Goal: Transaction & Acquisition: Purchase product/service

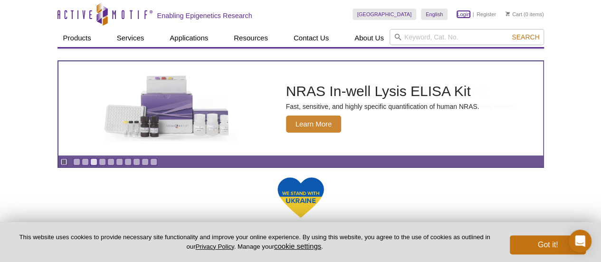
click at [461, 13] on link "Login" at bounding box center [463, 14] width 13 height 7
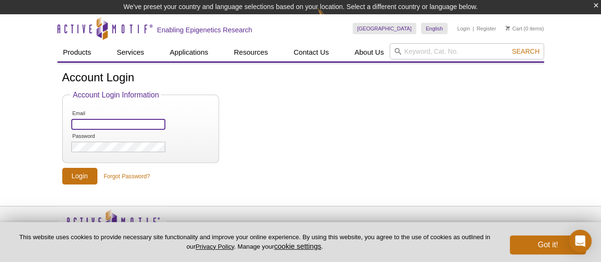
click at [100, 122] on input "Email" at bounding box center [118, 124] width 94 height 11
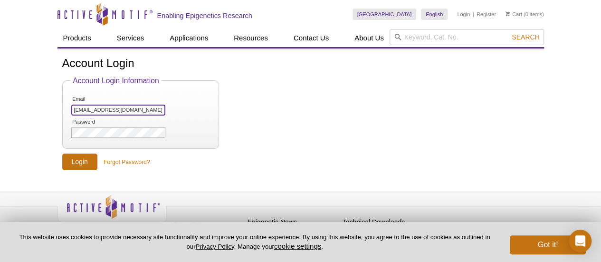
type input "[EMAIL_ADDRESS][DOMAIN_NAME]"
click at [79, 155] on input "Login" at bounding box center [79, 161] width 35 height 17
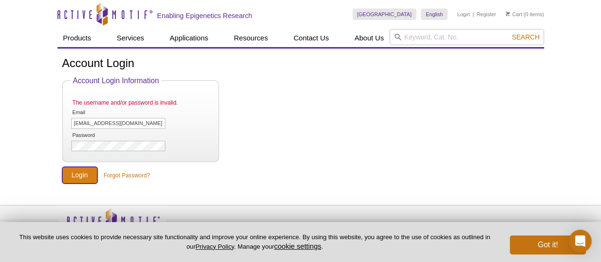
click at [84, 176] on input "Login" at bounding box center [79, 175] width 35 height 17
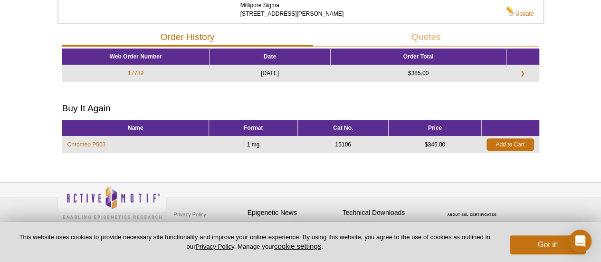
scroll to position [143, 0]
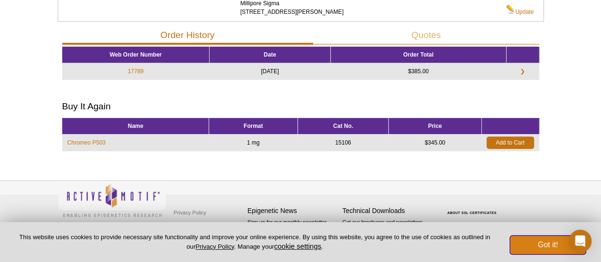
click at [560, 243] on button "Got it!" at bounding box center [548, 244] width 76 height 19
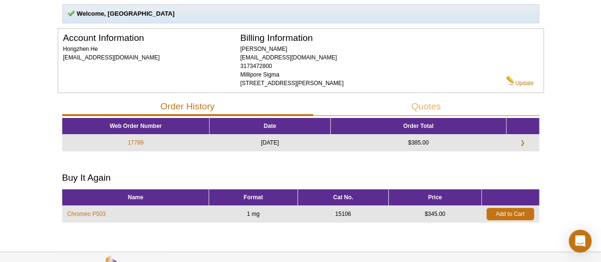
scroll to position [75, 0]
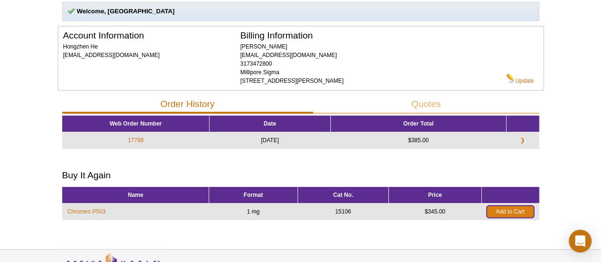
click at [506, 212] on link "Add to Cart" at bounding box center [509, 211] width 47 height 12
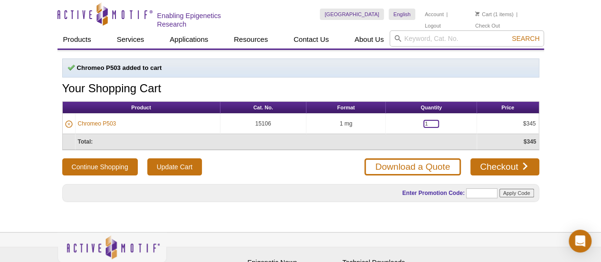
click at [427, 122] on input "1" at bounding box center [431, 124] width 16 height 8
type input "2"
click at [499, 165] on link "Checkout" at bounding box center [504, 166] width 68 height 17
click at [188, 164] on input "Update Cart" at bounding box center [174, 166] width 55 height 17
click at [427, 123] on input "2" at bounding box center [431, 124] width 16 height 8
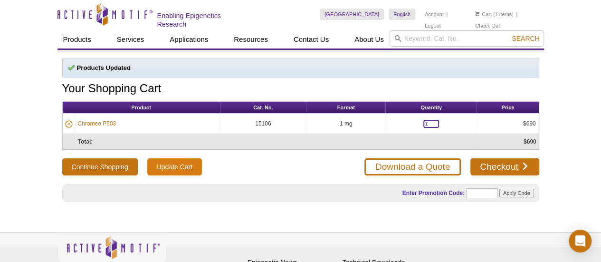
type input "1"
click at [185, 163] on input "Update Cart" at bounding box center [174, 166] width 55 height 17
drag, startPoint x: 429, startPoint y: 120, endPoint x: 413, endPoint y: 126, distance: 17.3
click at [413, 126] on td "1" at bounding box center [431, 124] width 91 height 20
type input "2"
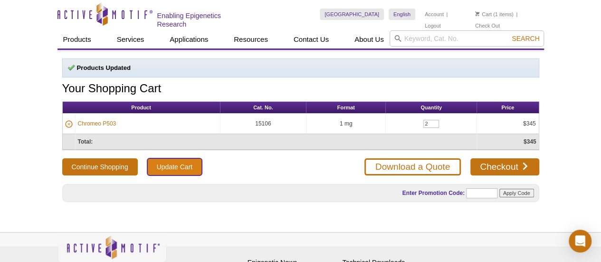
click at [186, 161] on input "Update Cart" at bounding box center [174, 166] width 55 height 17
click at [428, 123] on input "2" at bounding box center [431, 124] width 16 height 8
type input "1"
click at [186, 163] on input "Update Cart" at bounding box center [174, 166] width 55 height 17
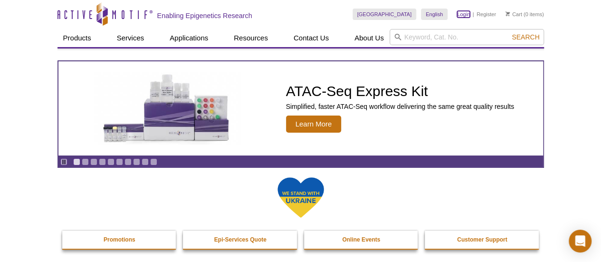
click at [462, 14] on link "Login" at bounding box center [463, 14] width 13 height 7
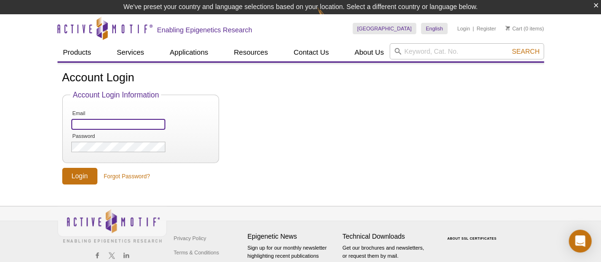
click at [106, 125] on input "Email" at bounding box center [118, 124] width 94 height 11
type input "hongzhen.he@milliporesigma.com"
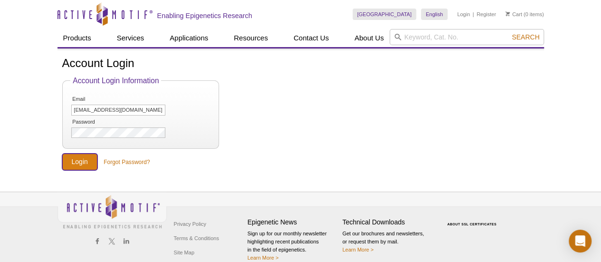
click at [78, 159] on input "Login" at bounding box center [79, 161] width 35 height 17
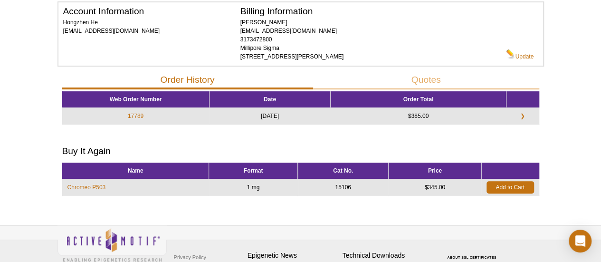
scroll to position [112, 0]
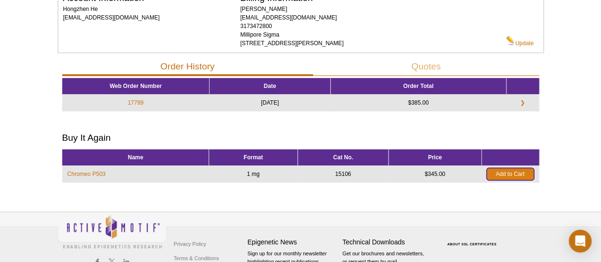
click at [512, 174] on link "Add to Cart" at bounding box center [509, 174] width 47 height 12
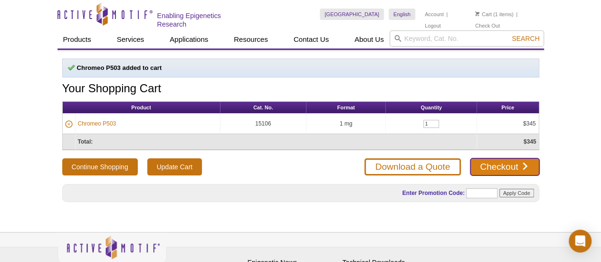
click at [493, 167] on link "Checkout" at bounding box center [504, 166] width 68 height 17
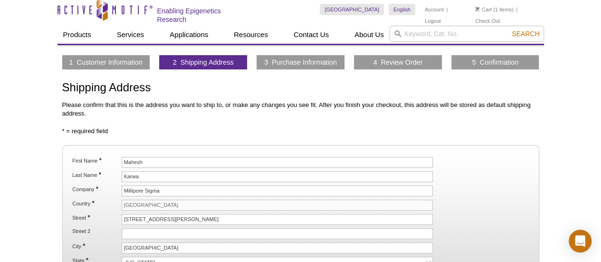
scroll to position [34, 0]
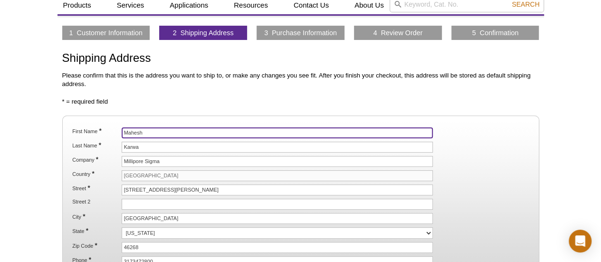
click at [163, 134] on input "Mahesh" at bounding box center [278, 132] width 312 height 11
type input "M"
type input "[GEOGRAPHIC_DATA]"
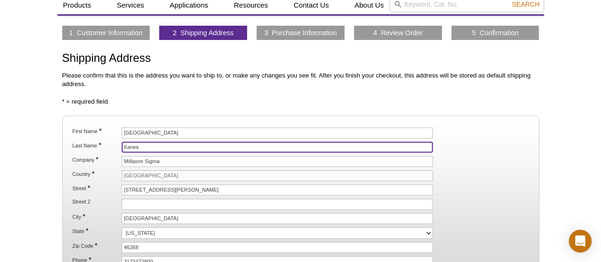
click at [144, 145] on input "Karwa" at bounding box center [278, 147] width 312 height 11
type input "K"
type input "He"
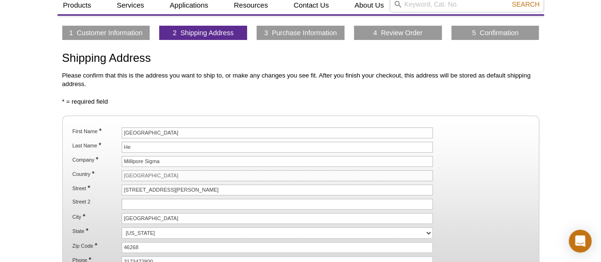
click at [578, 142] on div "Active Motif Logo Enabling Epigenetics Research 1 Search Skip to content Active…" at bounding box center [300, 192] width 601 height 453
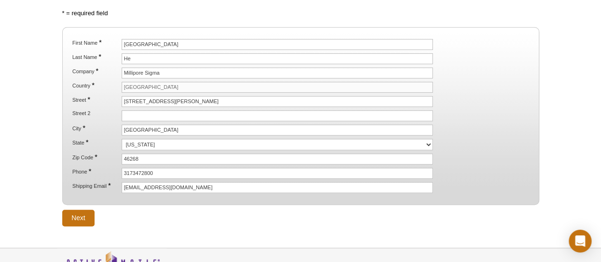
scroll to position [126, 0]
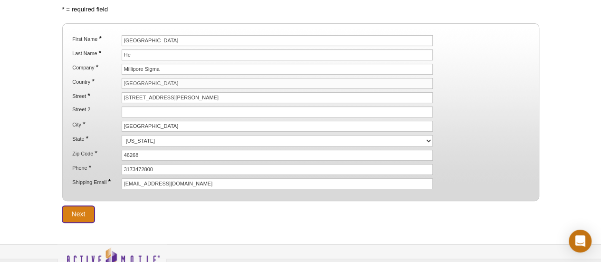
click at [79, 207] on input "Next" at bounding box center [78, 214] width 33 height 17
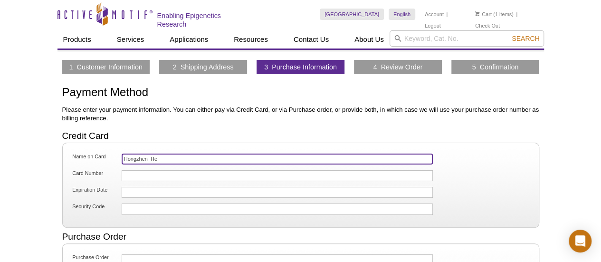
click at [168, 156] on input "Hongzhen He" at bounding box center [278, 158] width 312 height 11
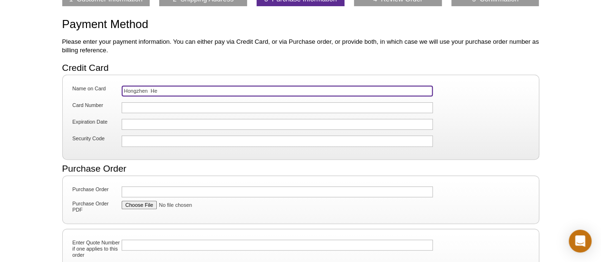
scroll to position [46, 0]
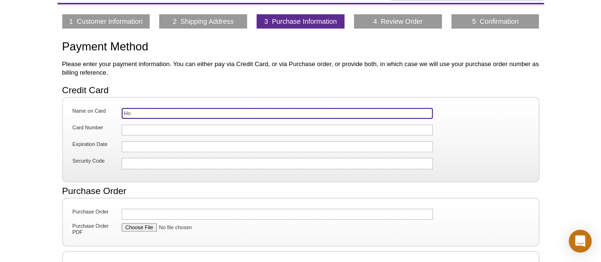
type input "H"
type input "R"
type input "[PERSON_NAME]"
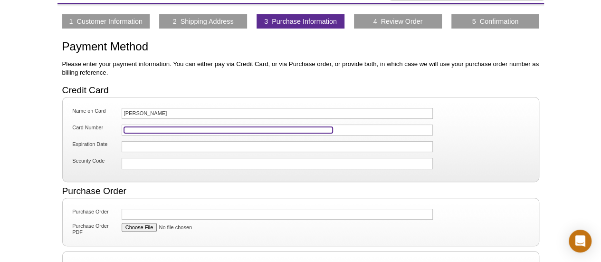
click at [167, 127] on iframe at bounding box center [228, 130] width 209 height 6
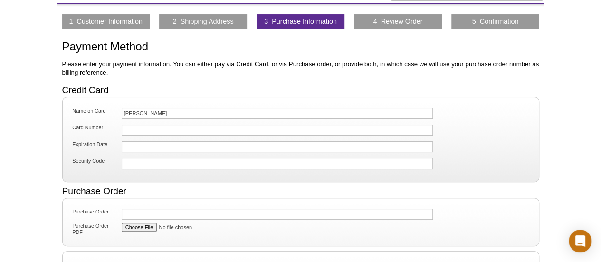
click at [151, 173] on fieldset "Name on Card Fengfeng Ren Card Number Expiration Date Security Code" at bounding box center [300, 139] width 477 height 85
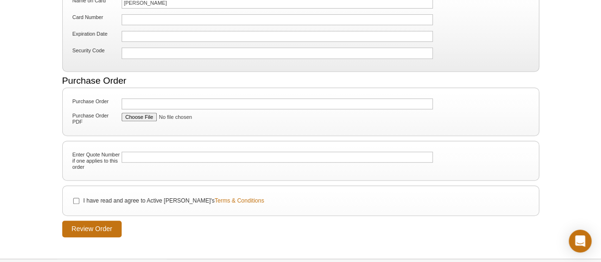
scroll to position [157, 0]
click at [76, 197] on input "I have read and agree to Active Motif's Terms & Conditions" at bounding box center [76, 200] width 6 height 6
checkbox input "true"
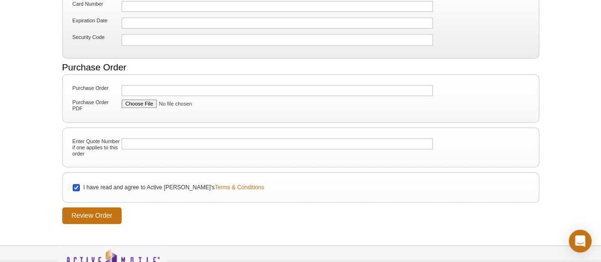
scroll to position [173, 0]
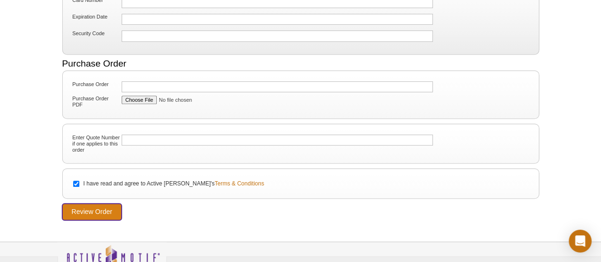
click at [95, 208] on input "Review Order" at bounding box center [92, 211] width 60 height 17
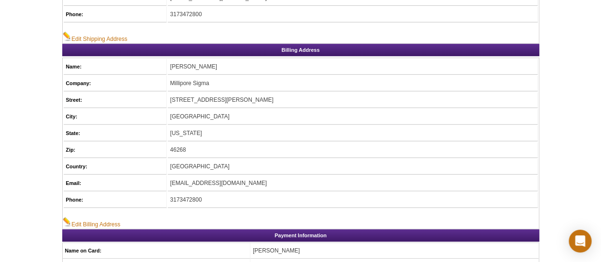
scroll to position [287, 0]
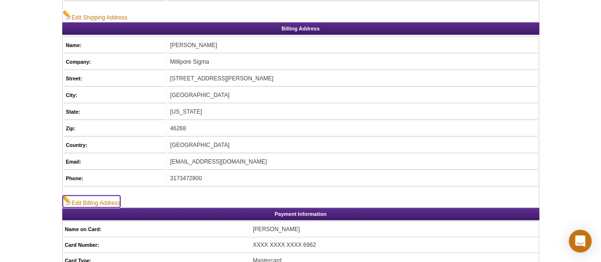
click at [111, 197] on link "Edit Billing Address" at bounding box center [92, 201] width 58 height 12
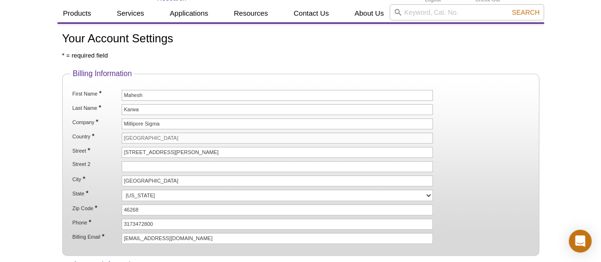
scroll to position [38, 0]
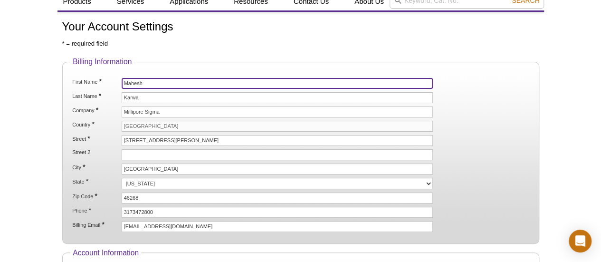
click at [150, 84] on input "Mahesh" at bounding box center [278, 83] width 312 height 11
type input "M"
type input "Fengfeng"
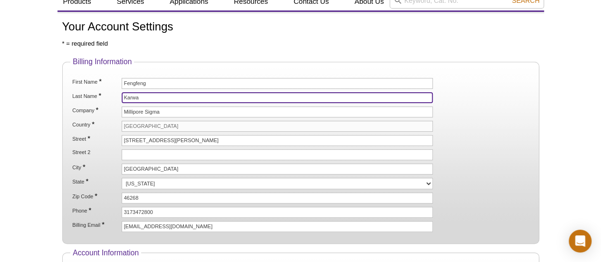
click at [152, 96] on input "Karwa" at bounding box center [278, 97] width 312 height 11
type input "K"
type input "Ren"
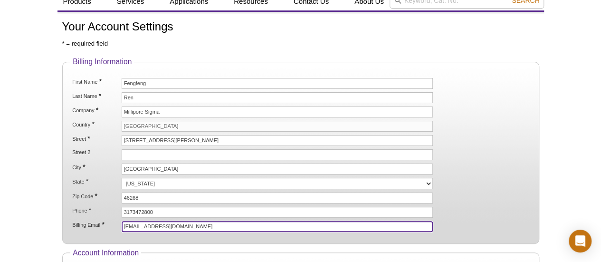
click at [207, 223] on input "[EMAIL_ADDRESS][DOMAIN_NAME]" at bounding box center [278, 226] width 312 height 11
drag, startPoint x: 153, startPoint y: 220, endPoint x: 105, endPoint y: 220, distance: 47.5
click at [103, 226] on li "Billing Email * hongzhen.he@milliporesigma.com" at bounding box center [300, 226] width 458 height 11
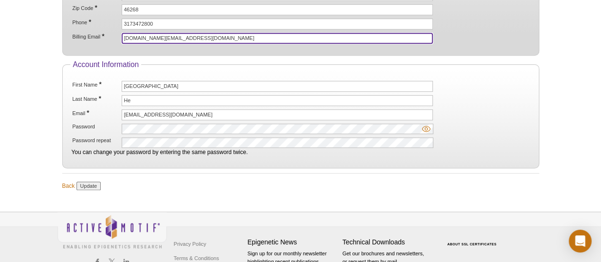
scroll to position [253, 0]
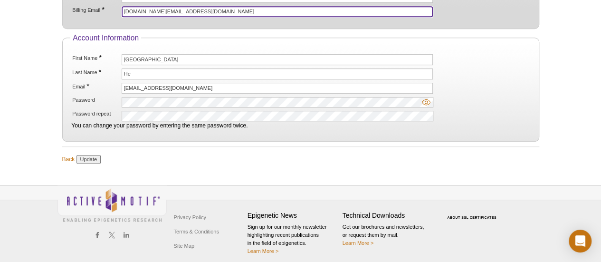
type input "fengfeng.ren@milliporesigma.com"
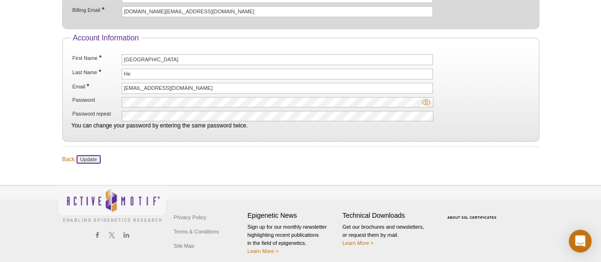
click at [96, 155] on input "Update" at bounding box center [88, 159] width 24 height 9
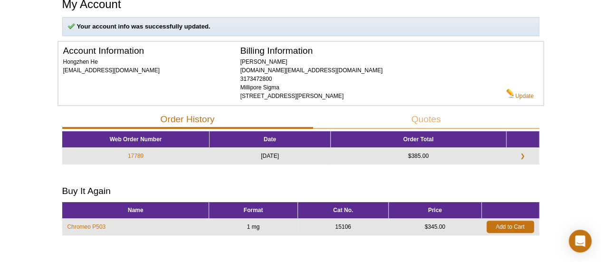
scroll to position [87, 0]
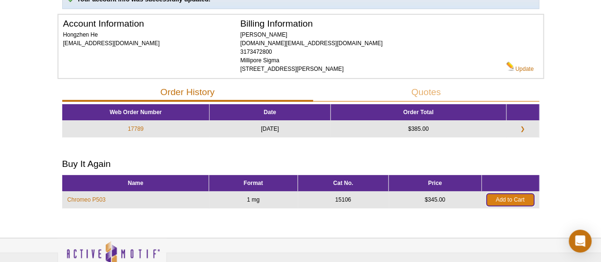
click at [514, 195] on link "Add to Cart" at bounding box center [509, 199] width 47 height 12
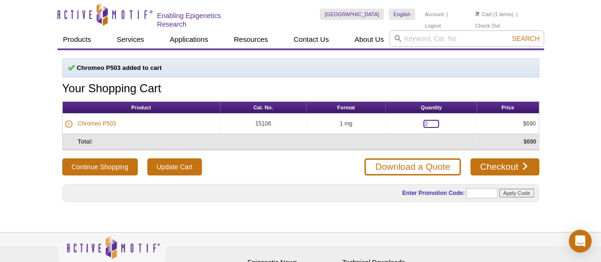
click at [429, 122] on input "2" at bounding box center [431, 124] width 16 height 8
type input "1"
click at [169, 161] on input "Update Cart" at bounding box center [174, 166] width 55 height 17
click at [503, 166] on link "Checkout" at bounding box center [504, 166] width 68 height 17
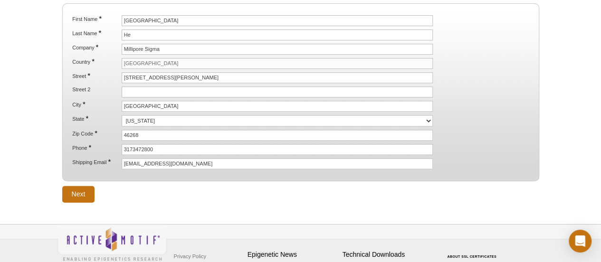
scroll to position [147, 0]
click at [84, 188] on input "Next" at bounding box center [78, 193] width 33 height 17
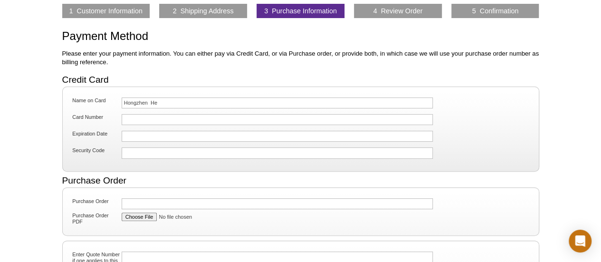
scroll to position [50, 0]
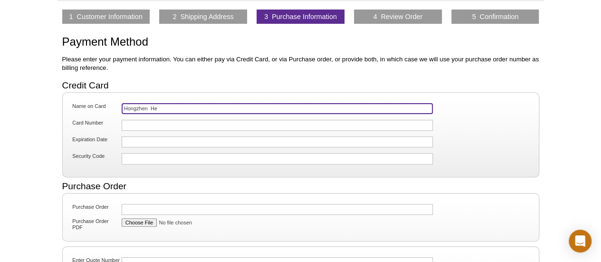
click at [163, 107] on input "Hongzhen He" at bounding box center [278, 108] width 312 height 11
type input "H"
type input "Fengfeng Ren"
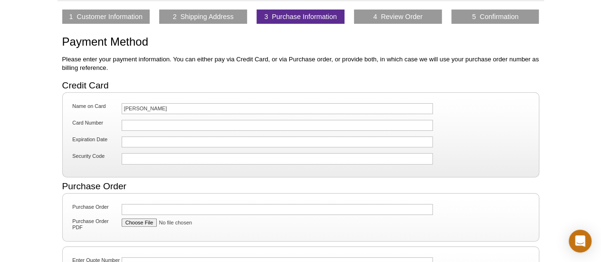
click at [475, 138] on li "Expiration Date" at bounding box center [300, 142] width 460 height 15
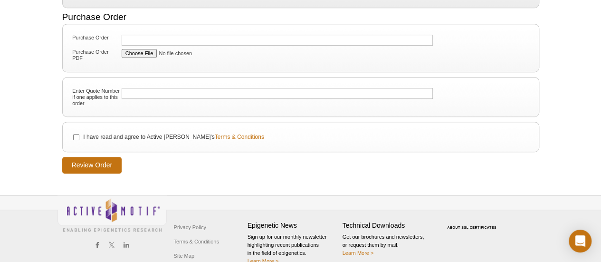
scroll to position [220, 0]
click at [78, 133] on input "I have read and agree to Active Motif's Terms & Conditions" at bounding box center [76, 136] width 6 height 6
checkbox input "true"
click at [99, 163] on input "Review Order" at bounding box center [92, 164] width 60 height 17
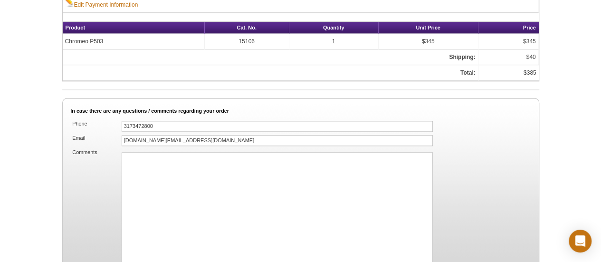
scroll to position [556, 0]
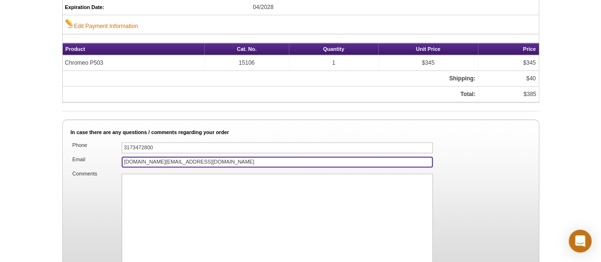
click at [152, 156] on input "[DOMAIN_NAME][EMAIL_ADDRESS][DOMAIN_NAME]" at bounding box center [278, 161] width 312 height 11
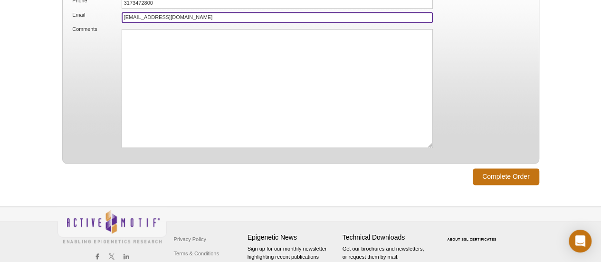
scroll to position [721, 0]
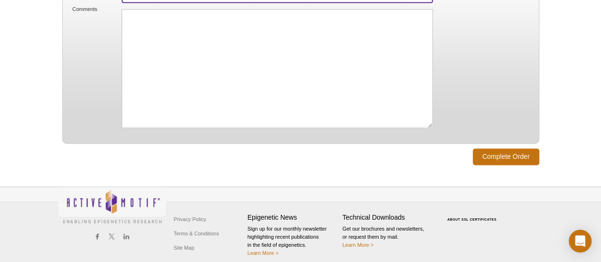
type input "[EMAIL_ADDRESS][DOMAIN_NAME]"
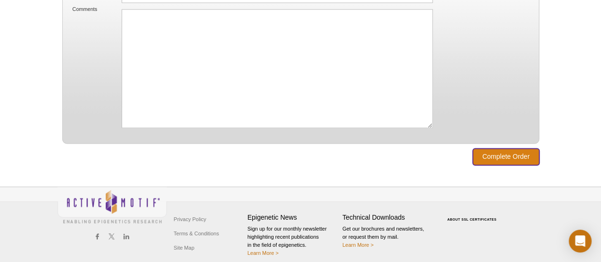
click at [491, 148] on input "Complete Order" at bounding box center [506, 156] width 66 height 17
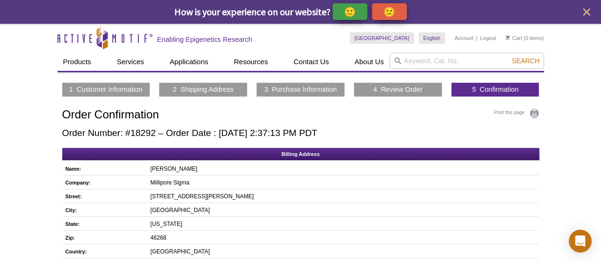
click at [349, 11] on p "🙂" at bounding box center [350, 12] width 12 height 12
